Goal: Book appointment/travel/reservation

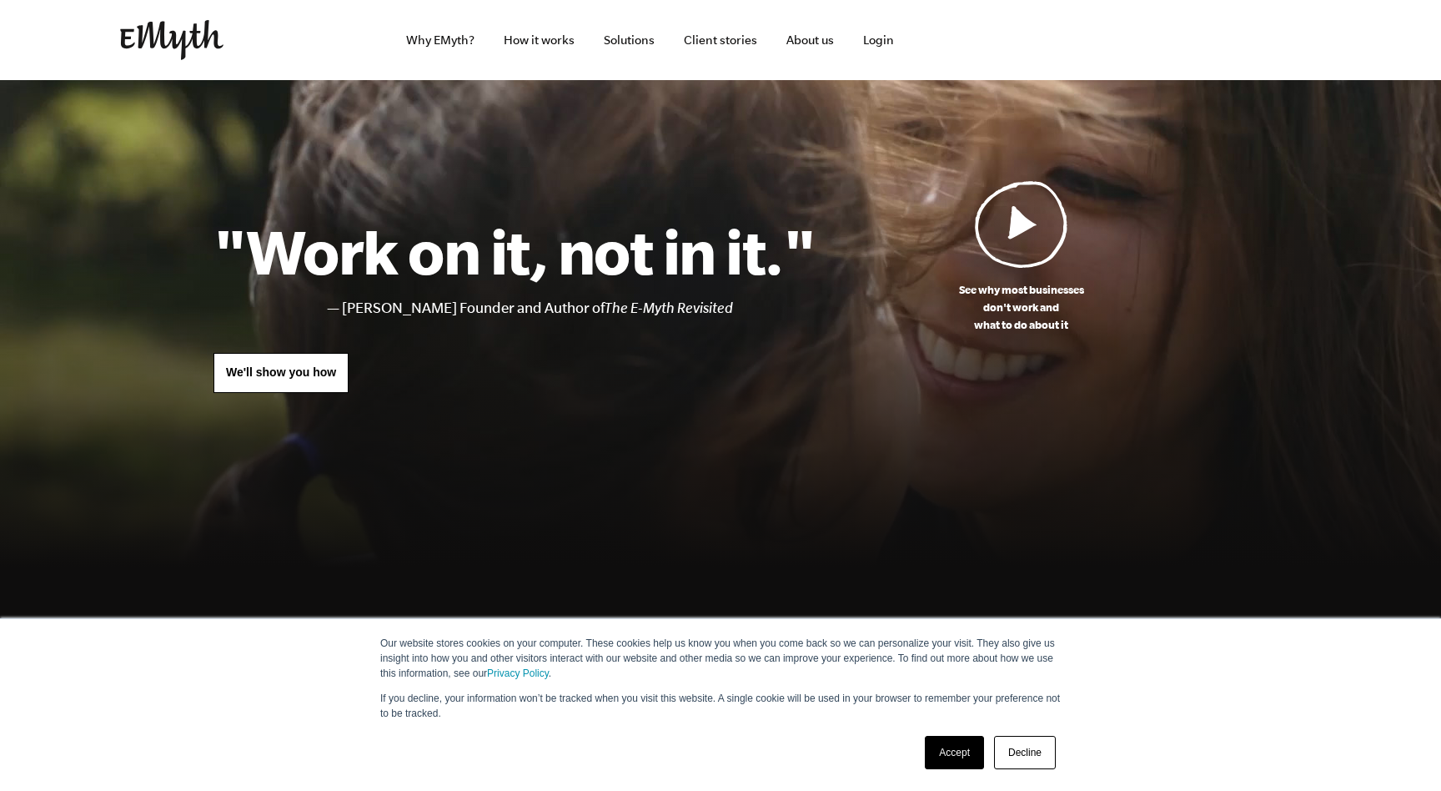
click at [304, 376] on span "We'll show you how" at bounding box center [281, 371] width 110 height 13
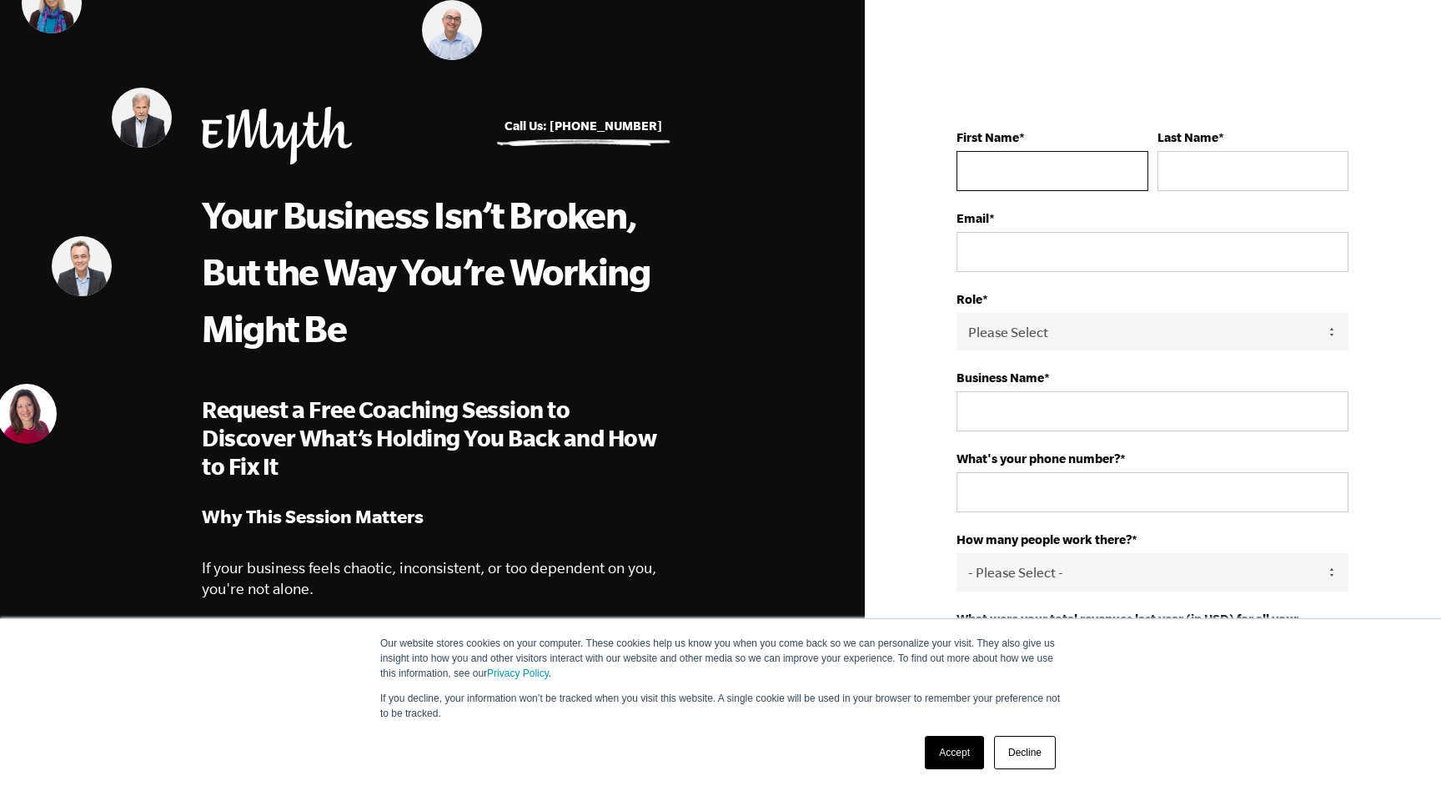
click at [1083, 163] on input "First Name *" at bounding box center [1051, 171] width 191 height 40
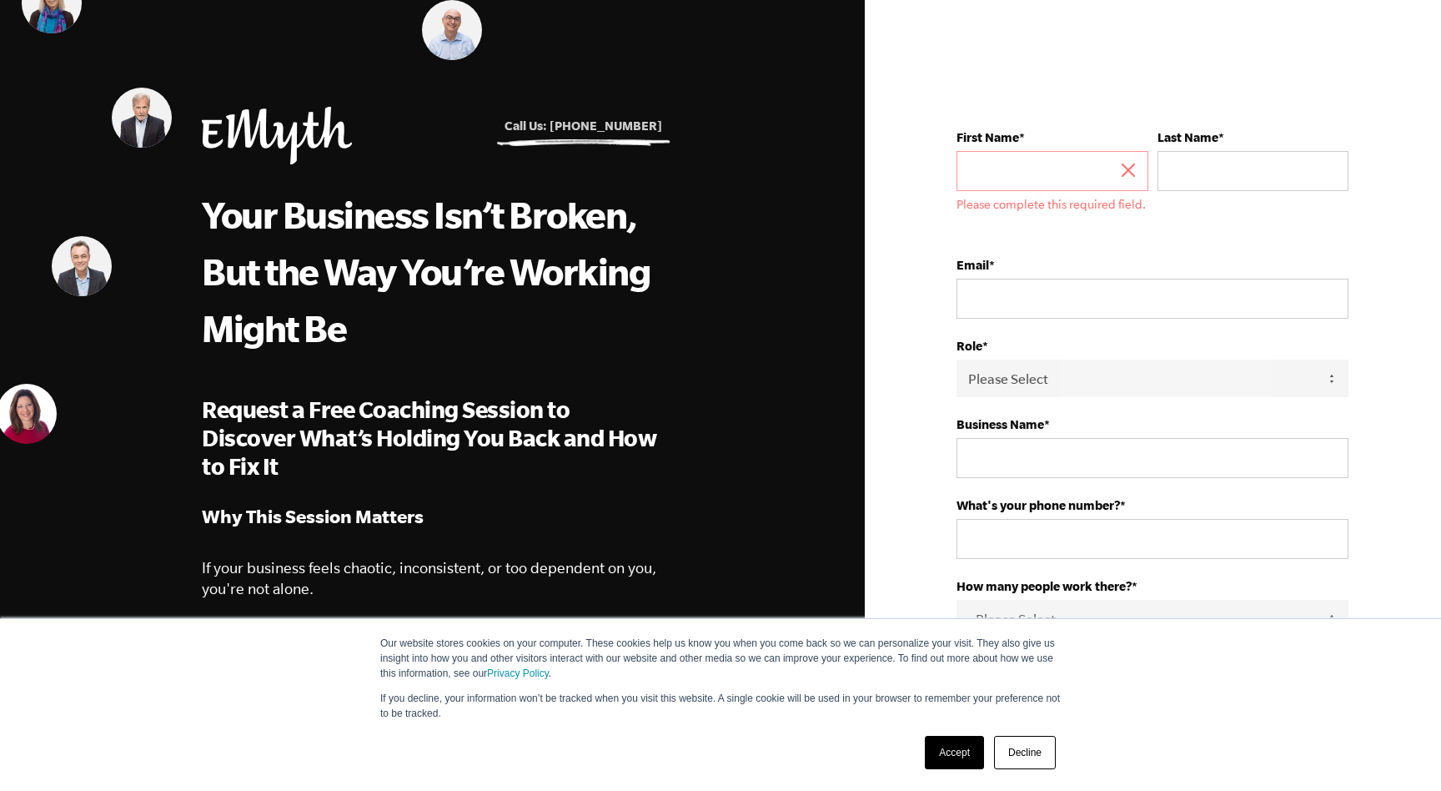
click at [599, 127] on link "Call Us: [PHONE_NUMBER]" at bounding box center [583, 125] width 158 height 14
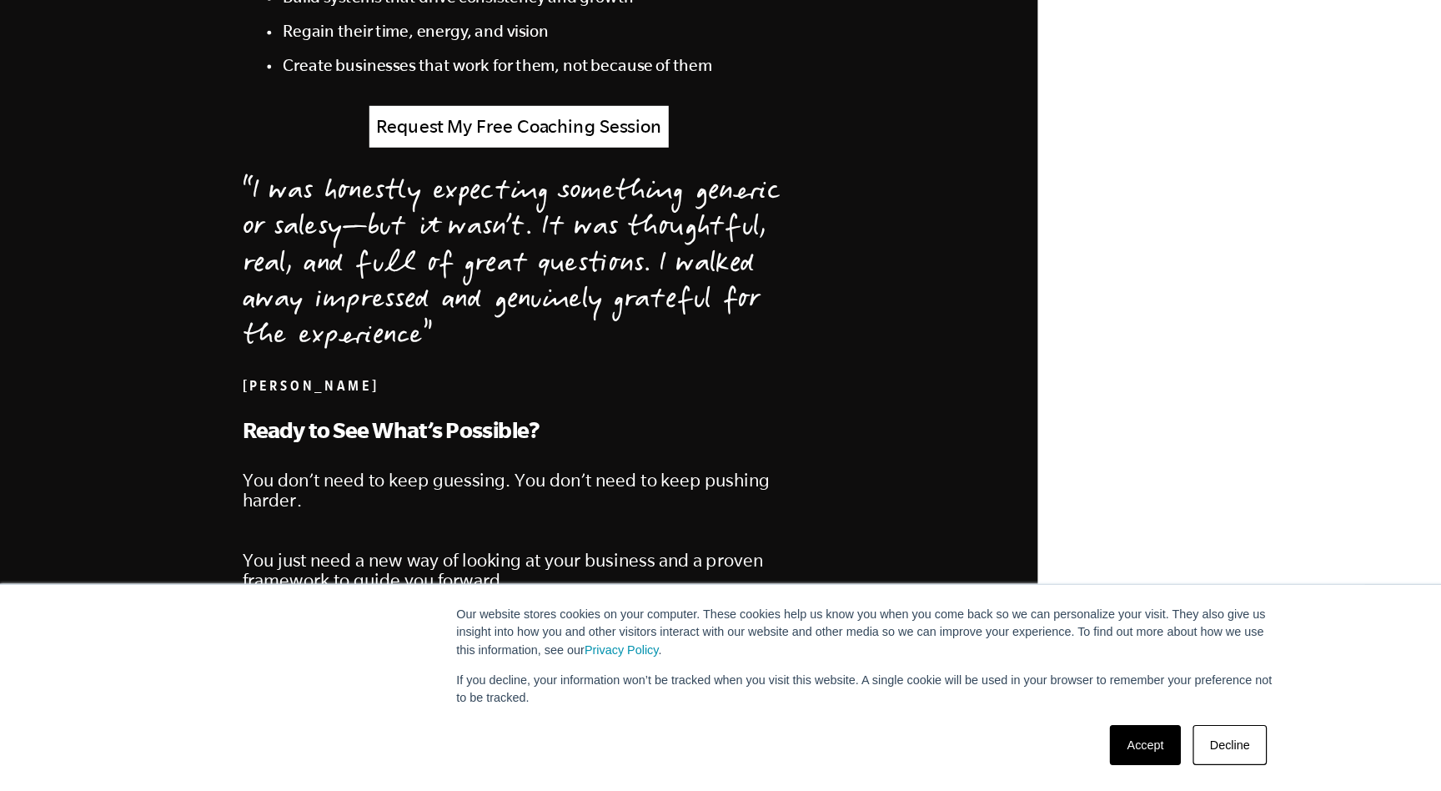
scroll to position [1632, 0]
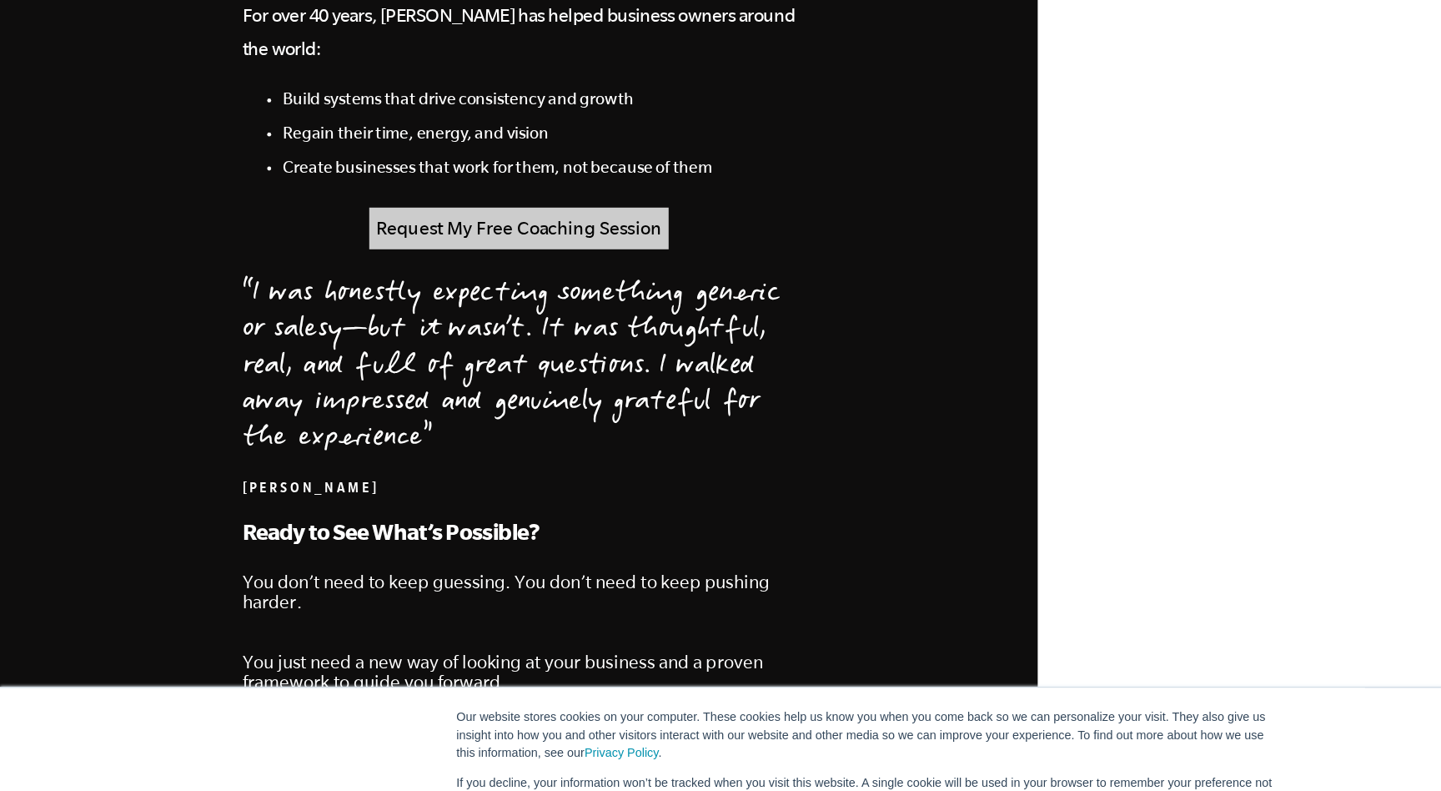
click at [465, 223] on link "Request My Free Coaching Session" at bounding box center [432, 235] width 249 height 34
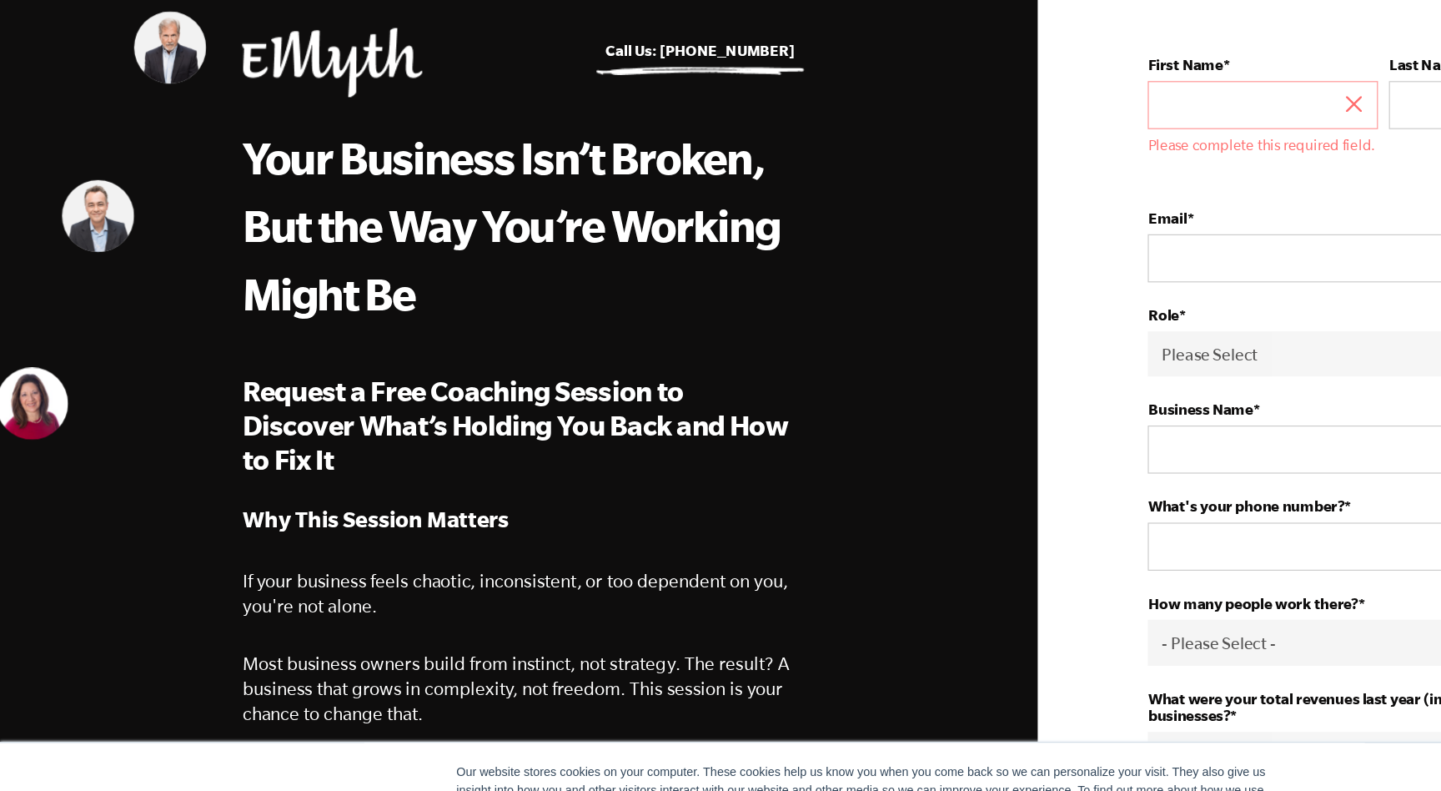
click at [555, 33] on h5 "Call Us: [PHONE_NUMBER]" at bounding box center [583, 43] width 158 height 20
click at [575, 37] on link "Call Us: [PHONE_NUMBER]" at bounding box center [583, 42] width 158 height 14
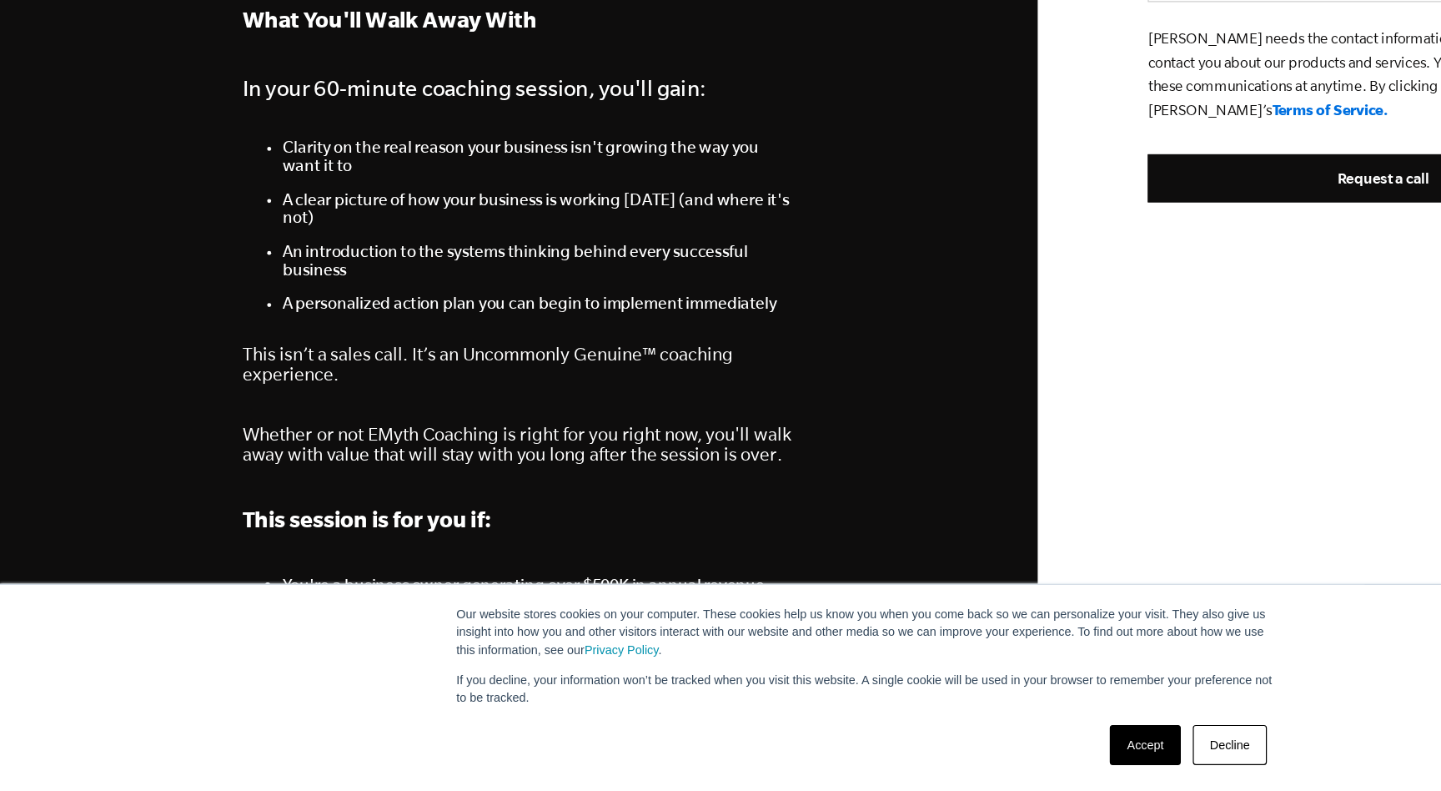
scroll to position [987, 0]
